Goal: Task Accomplishment & Management: Manage account settings

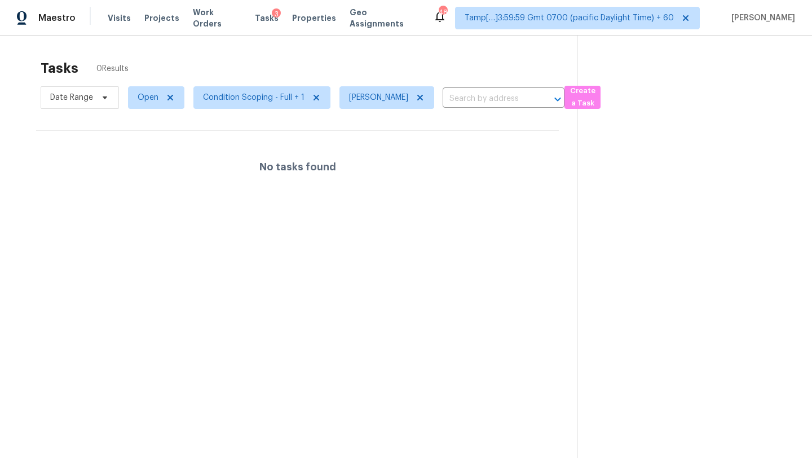
scroll to position [36, 0]
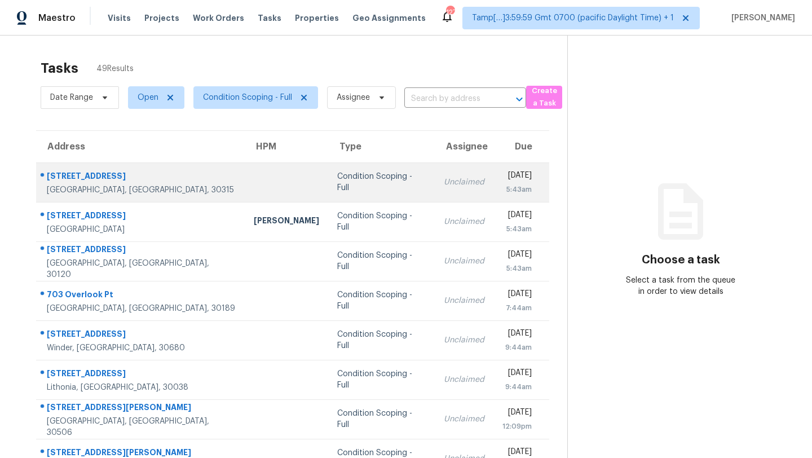
click at [493, 187] on td "Tue, Sep 2nd 2025 5:43am" at bounding box center [521, 181] width 56 height 39
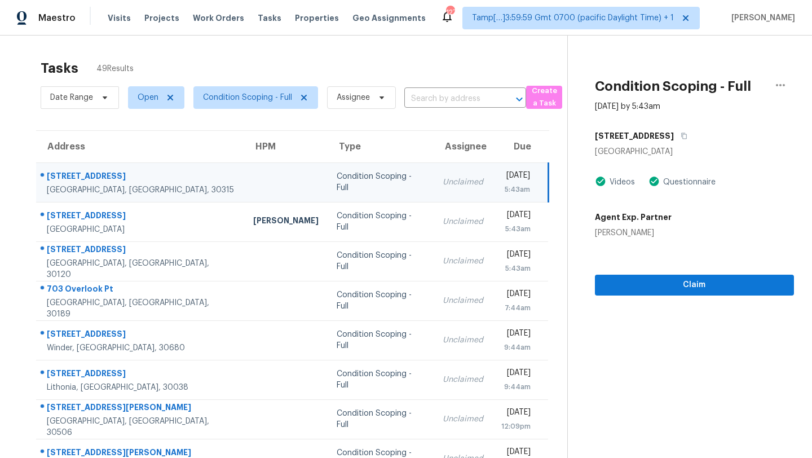
click at [677, 132] on div "986 Liman Ave SE" at bounding box center [694, 136] width 199 height 20
click at [676, 135] on button "button" at bounding box center [680, 136] width 15 height 20
click at [657, 277] on button "Claim" at bounding box center [694, 284] width 199 height 21
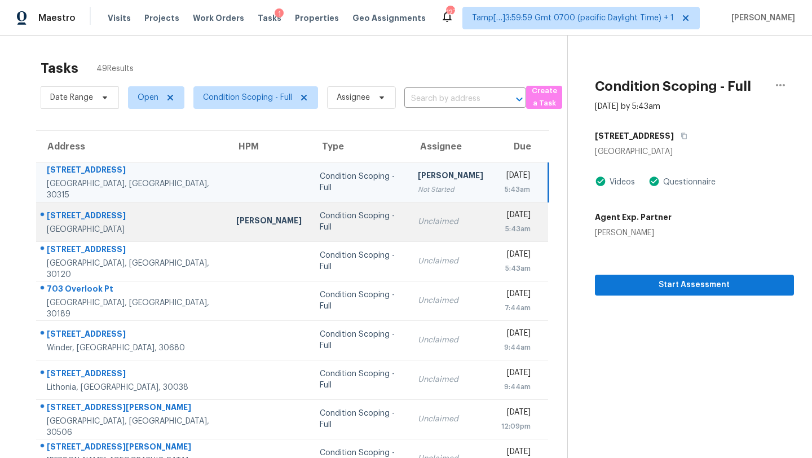
click at [409, 234] on td "Unclaimed" at bounding box center [450, 221] width 83 height 39
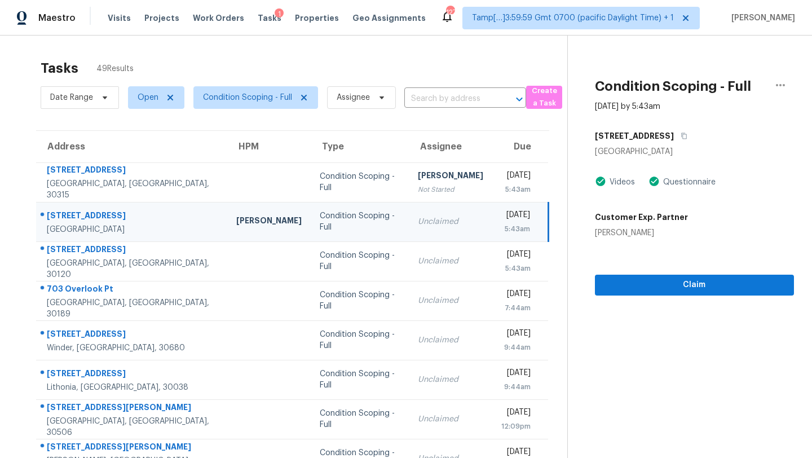
click at [677, 130] on div "4933 Wexford Trl" at bounding box center [694, 136] width 199 height 20
click at [680, 134] on icon "button" at bounding box center [683, 135] width 7 height 7
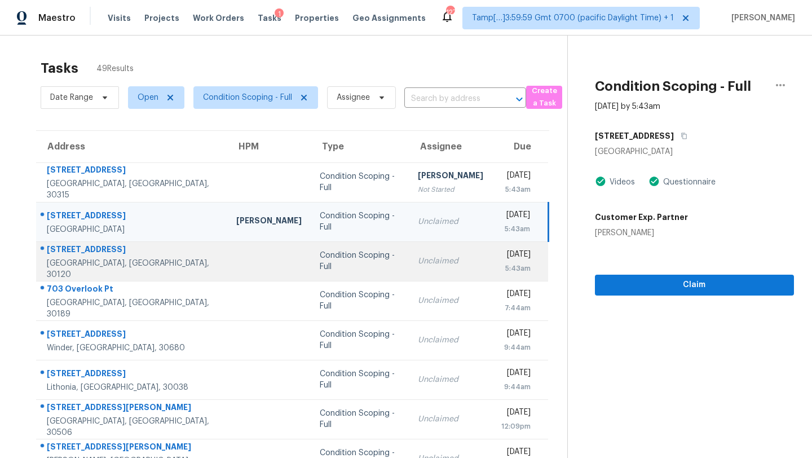
click at [429, 248] on td "Unclaimed" at bounding box center [450, 260] width 83 height 39
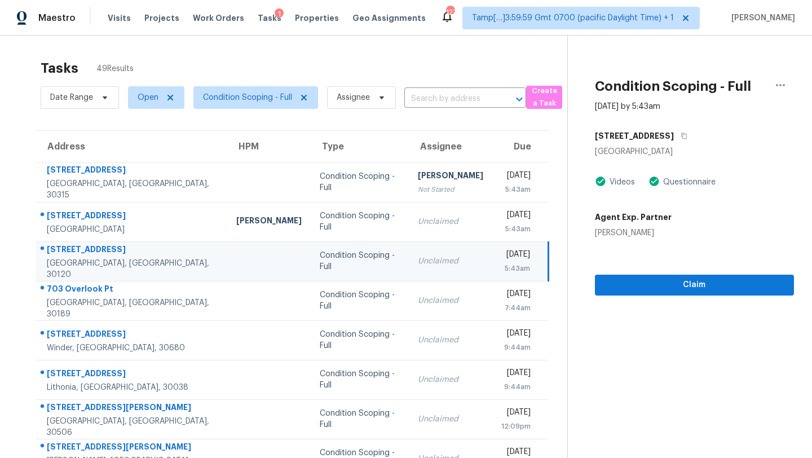
click at [419, 269] on td "Unclaimed" at bounding box center [450, 260] width 83 height 39
click at [673, 136] on button "button" at bounding box center [680, 136] width 15 height 20
click at [654, 287] on span "Claim" at bounding box center [694, 285] width 181 height 14
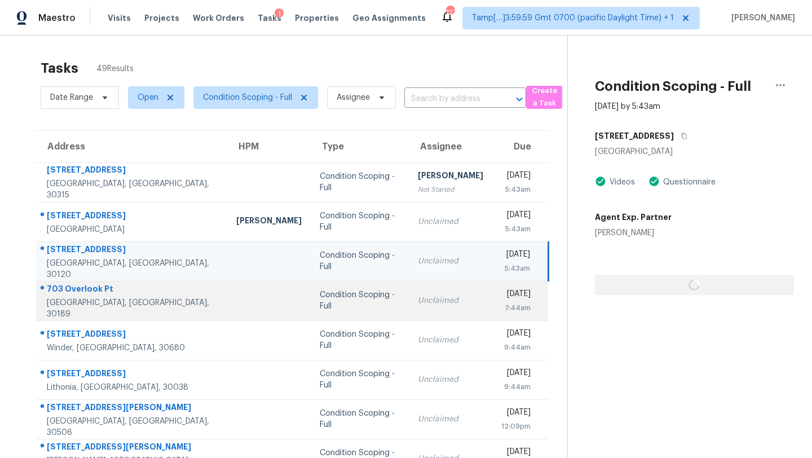
click at [501, 301] on div "Tue, Sep 2nd 2025" at bounding box center [515, 295] width 29 height 14
